Goal: Information Seeking & Learning: Find specific page/section

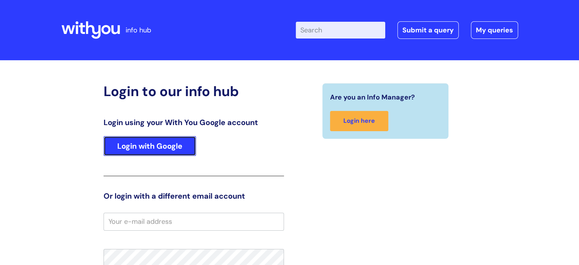
click at [164, 153] on link "Login with Google" at bounding box center [150, 146] width 93 height 20
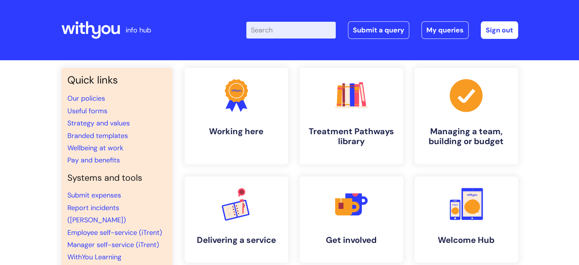
click at [288, 27] on input "Enter your search term here..." at bounding box center [290, 30] width 89 height 17
type input "sicjnw="
click at [94, 99] on link "Our policies" at bounding box center [86, 98] width 38 height 9
